Goal: Information Seeking & Learning: Learn about a topic

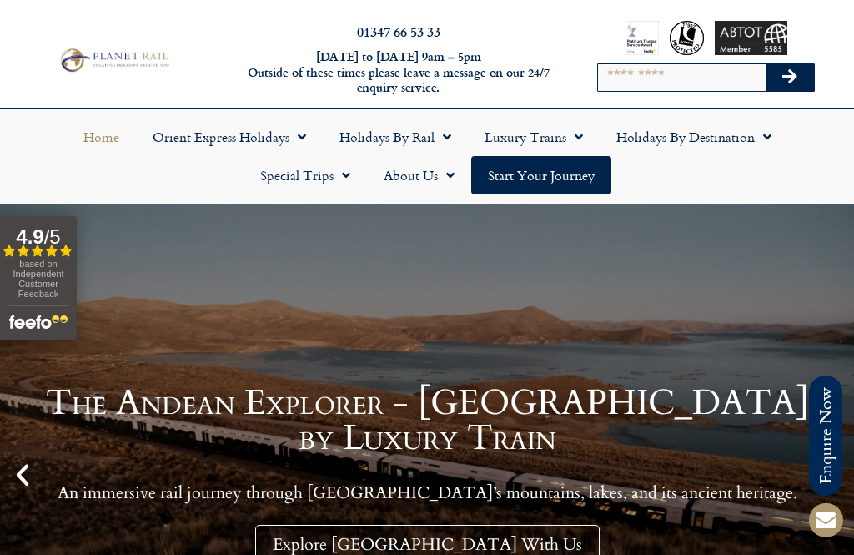
click at [413, 142] on link "Holidays by Rail" at bounding box center [395, 137] width 145 height 38
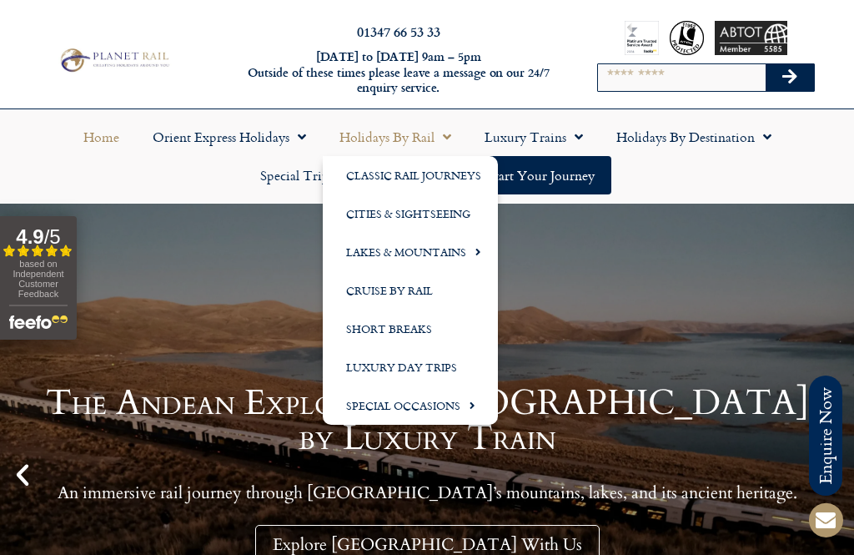
click at [451, 256] on link "Lakes & Mountains" at bounding box center [410, 252] width 175 height 38
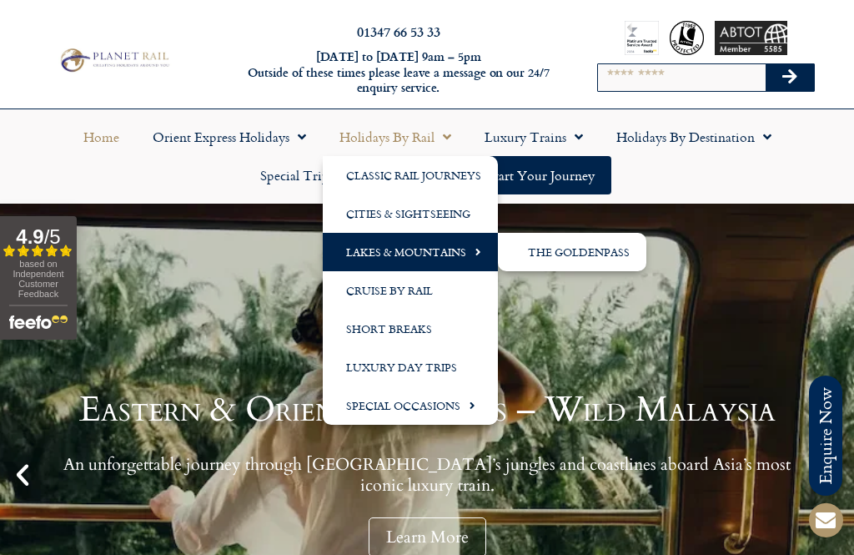
click at [573, 253] on link "The GoldenPass" at bounding box center [572, 252] width 149 height 38
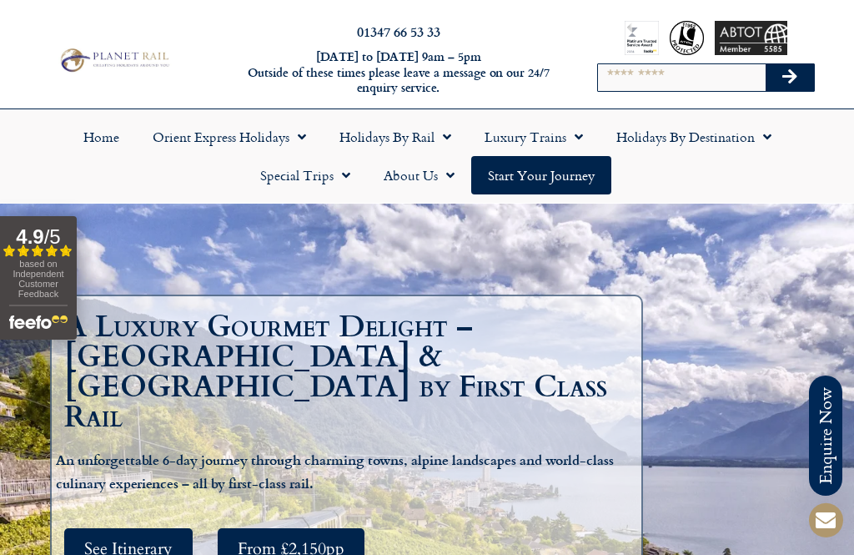
click at [427, 139] on link "Holidays by Rail" at bounding box center [395, 137] width 145 height 38
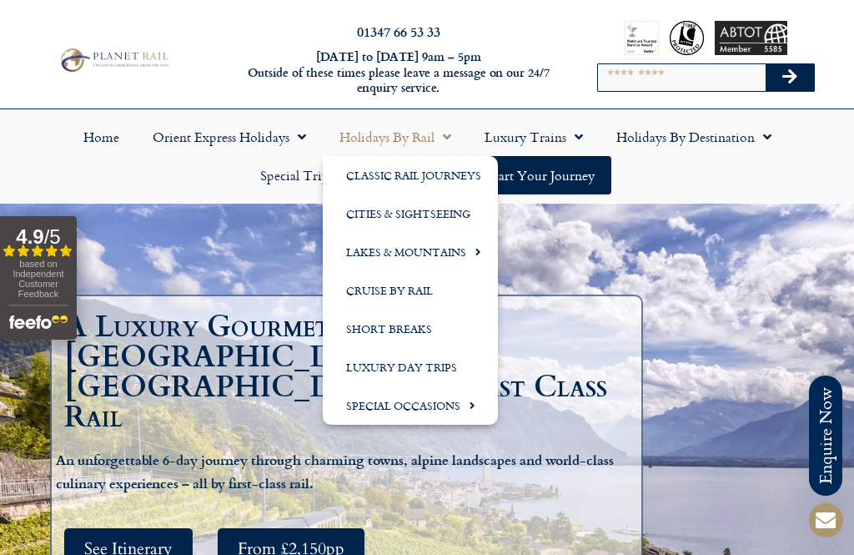
click at [444, 213] on link "Cities & Sightseeing" at bounding box center [410, 213] width 175 height 38
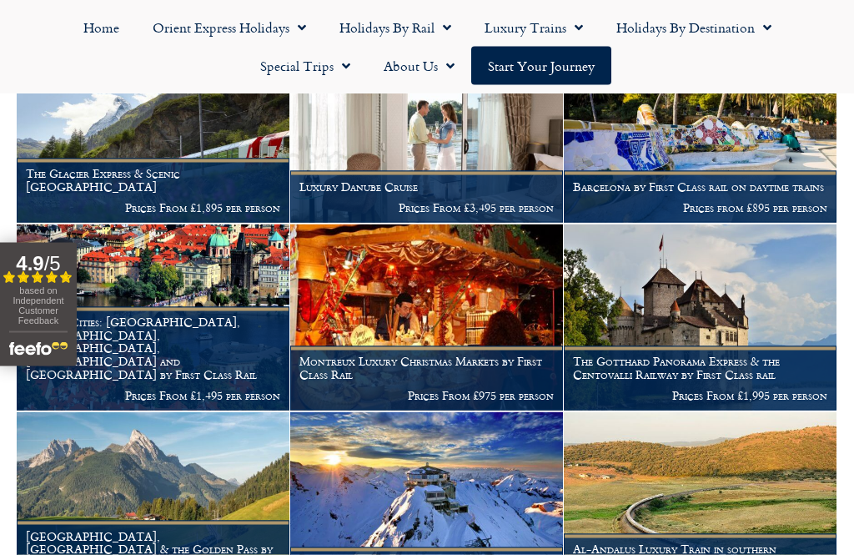
scroll to position [1788, 0]
click at [185, 468] on img at bounding box center [153, 504] width 273 height 186
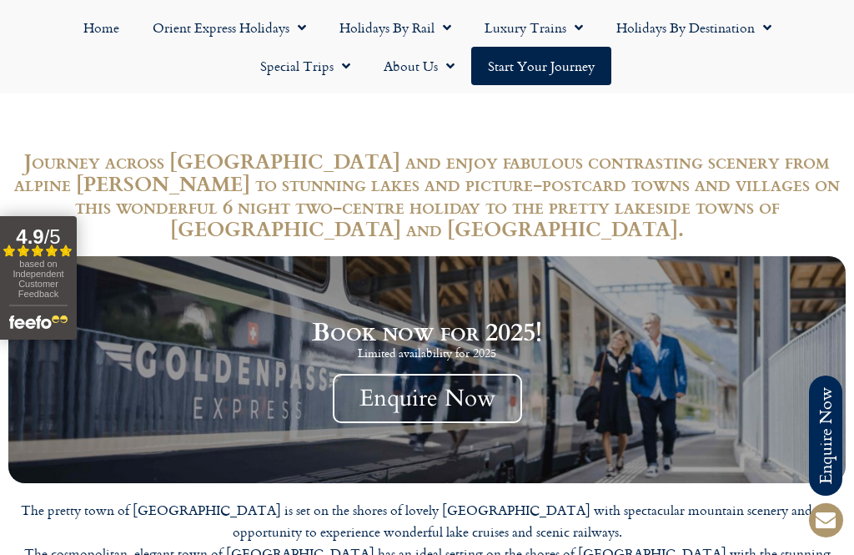
scroll to position [1462, 0]
click at [400, 32] on link "Holidays by Rail" at bounding box center [395, 27] width 145 height 38
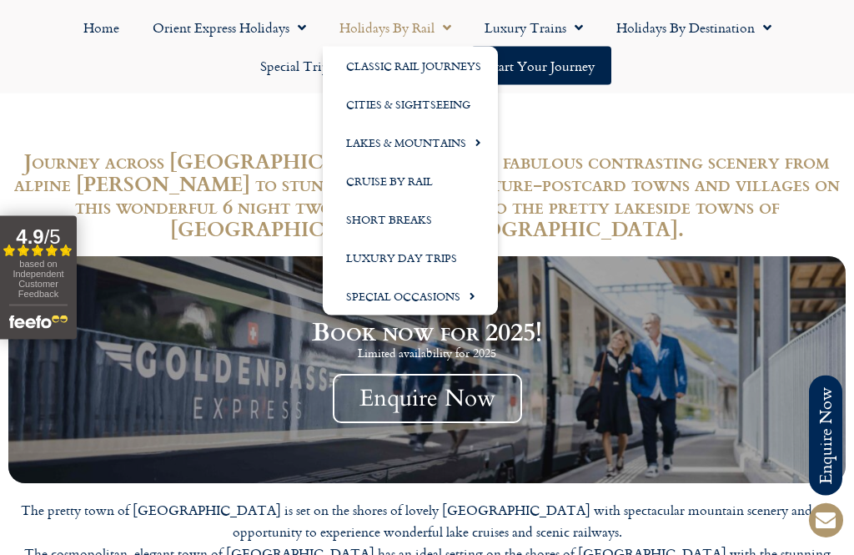
scroll to position [1463, 0]
click at [457, 139] on link "Lakes & Mountains" at bounding box center [410, 142] width 175 height 38
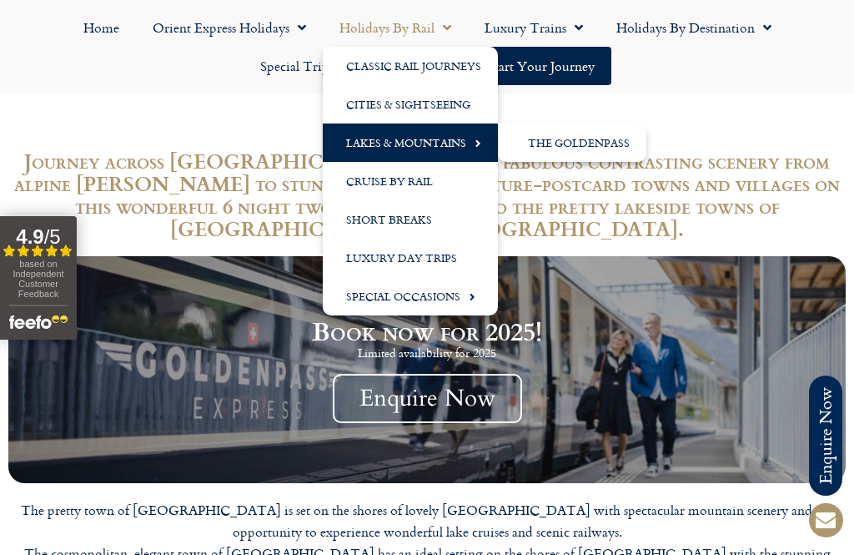
click at [619, 147] on link "The GoldenPass" at bounding box center [572, 142] width 149 height 38
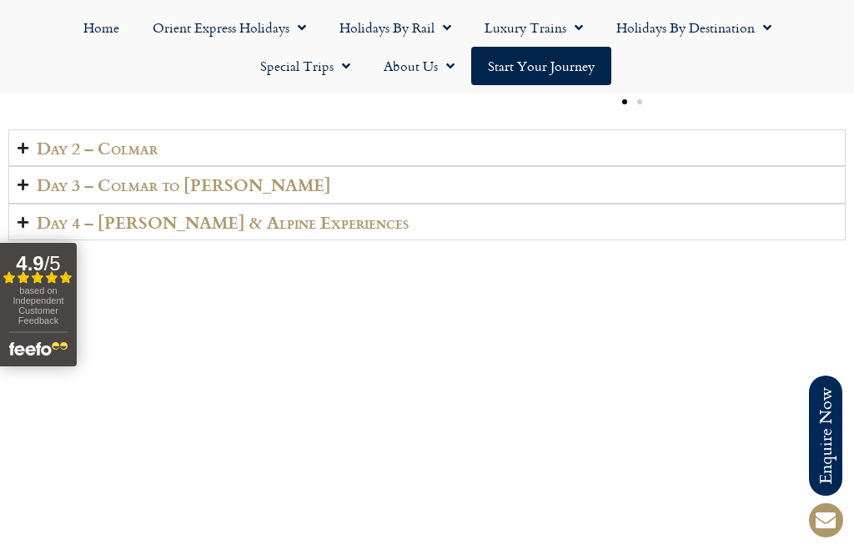
scroll to position [2561, 0]
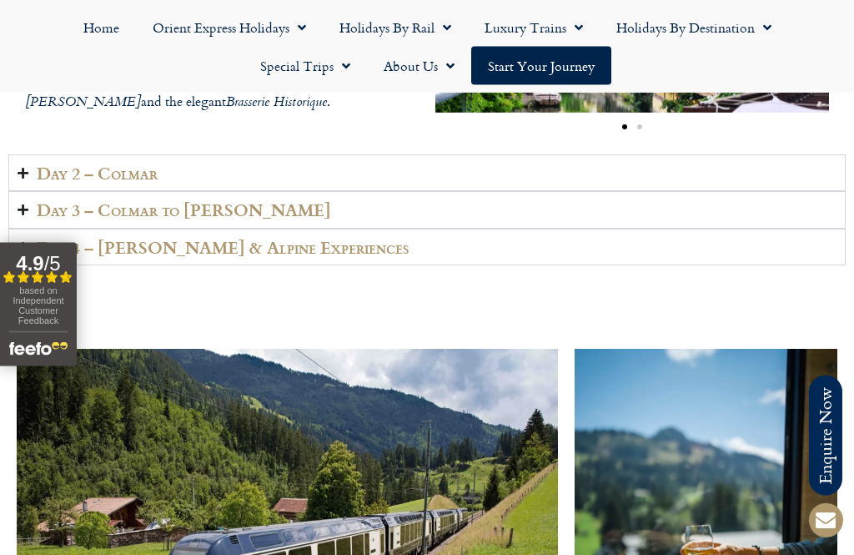
click at [766, 267] on summary "Day 4 – [PERSON_NAME] & Alpine Experiences" at bounding box center [427, 248] width 838 height 38
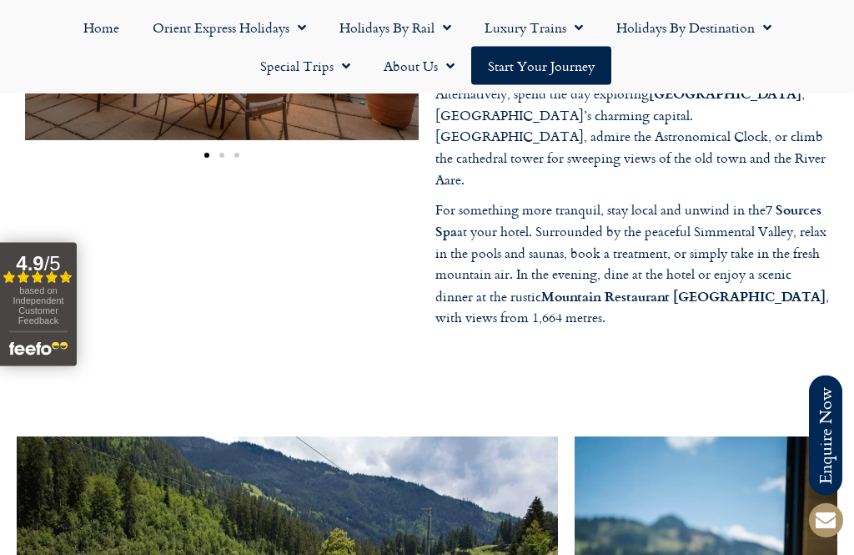
scroll to position [2646, 0]
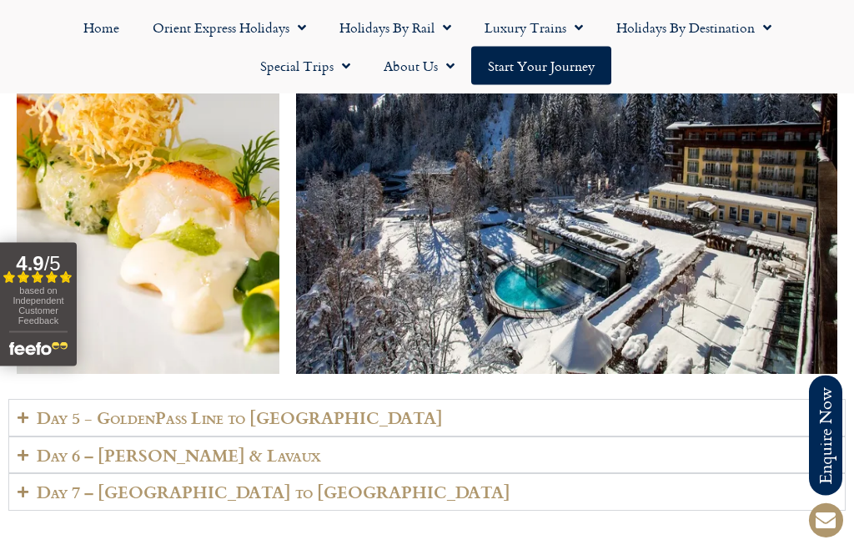
click at [742, 400] on summary "Day 5 - GoldenPass Line to [GEOGRAPHIC_DATA]" at bounding box center [427, 419] width 838 height 38
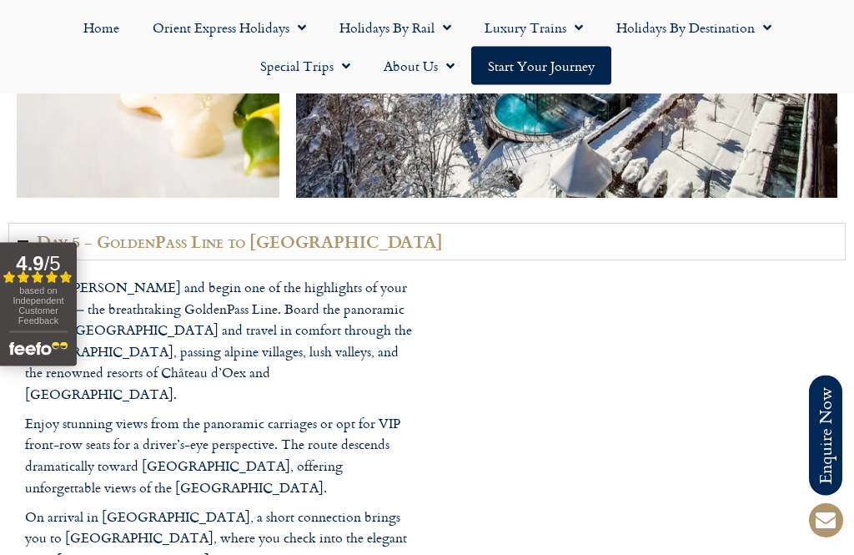
scroll to position [3735, 0]
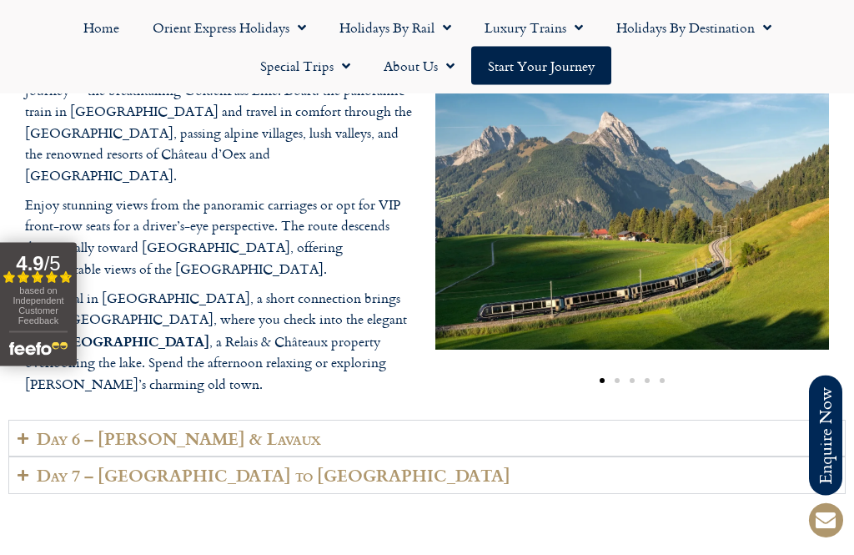
click at [736, 421] on summary "Day 6 – [PERSON_NAME] & Lavaux" at bounding box center [427, 440] width 838 height 38
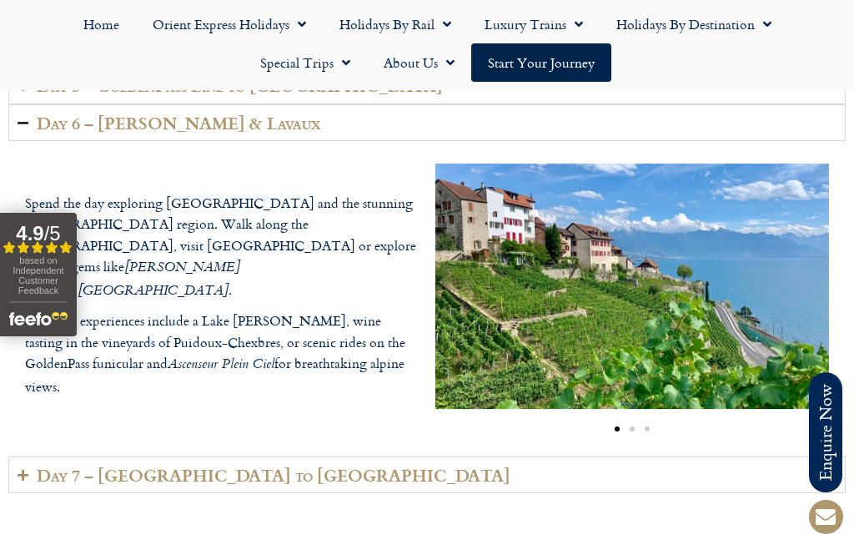
scroll to position [3891, 0]
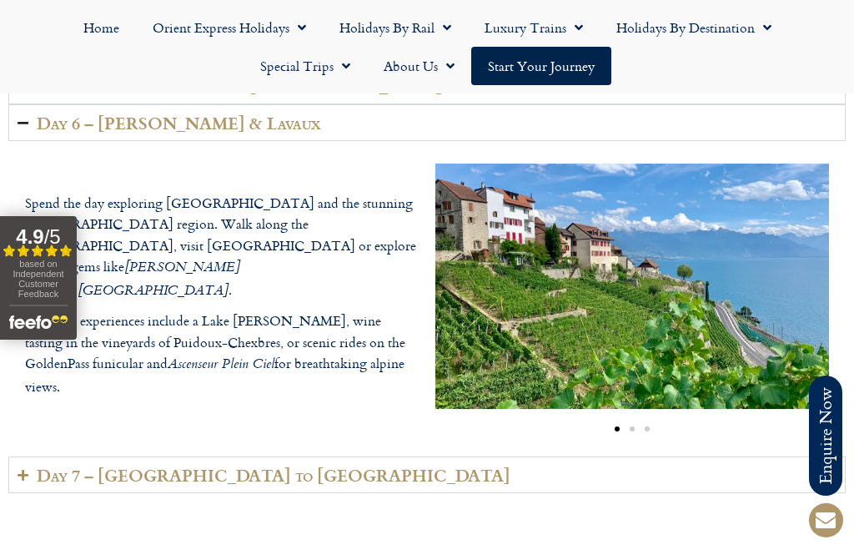
click at [693, 456] on summary "Day 7 – [GEOGRAPHIC_DATA] to [GEOGRAPHIC_DATA]" at bounding box center [427, 475] width 838 height 38
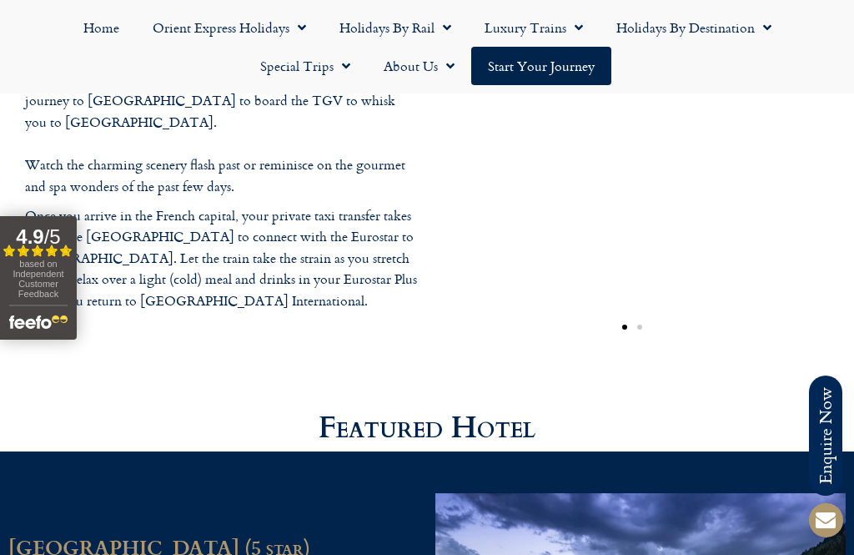
scroll to position [4035, 0]
